Goal: Information Seeking & Learning: Learn about a topic

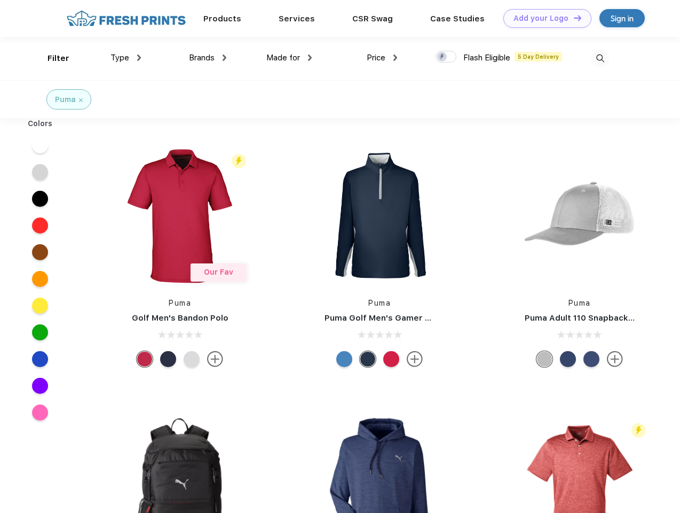
click at [544, 18] on link "Add your Logo Design Tool" at bounding box center [548, 18] width 88 height 19
click at [0, 0] on div "Design Tool" at bounding box center [0, 0] width 0 height 0
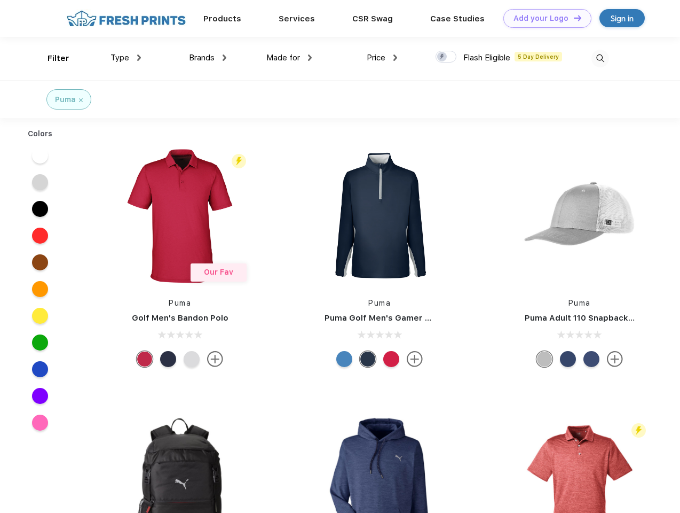
click at [573, 18] on link "Add your Logo Design Tool" at bounding box center [548, 18] width 88 height 19
click at [51, 58] on div "Filter" at bounding box center [59, 58] width 22 height 12
click at [126, 58] on span "Type" at bounding box center [120, 58] width 19 height 10
click at [208, 58] on span "Brands" at bounding box center [202, 58] width 26 height 10
click at [289, 58] on span "Made for" at bounding box center [283, 58] width 34 height 10
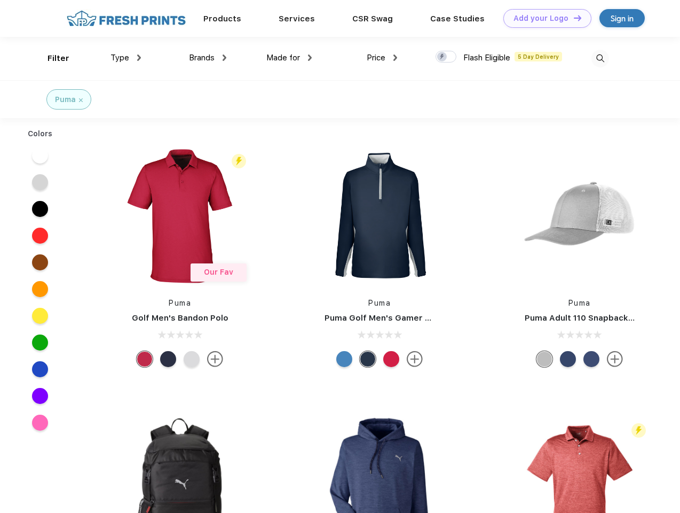
click at [382, 58] on span "Price" at bounding box center [376, 58] width 19 height 10
click at [446, 57] on div at bounding box center [446, 57] width 21 height 12
click at [443, 57] on input "checkbox" at bounding box center [439, 53] width 7 height 7
click at [600, 58] on img at bounding box center [601, 59] width 18 height 18
